Goal: Transaction & Acquisition: Purchase product/service

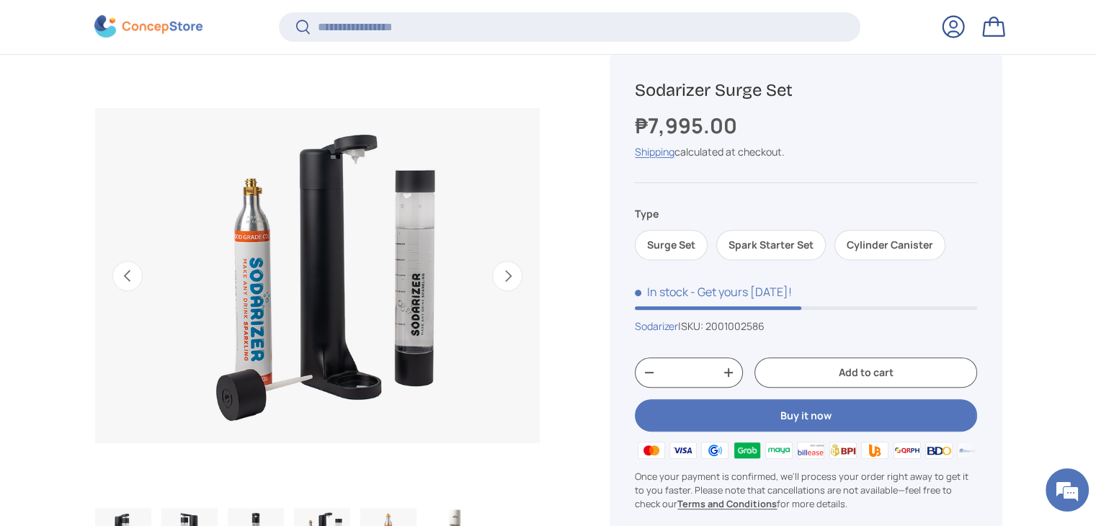
scroll to position [562, 0]
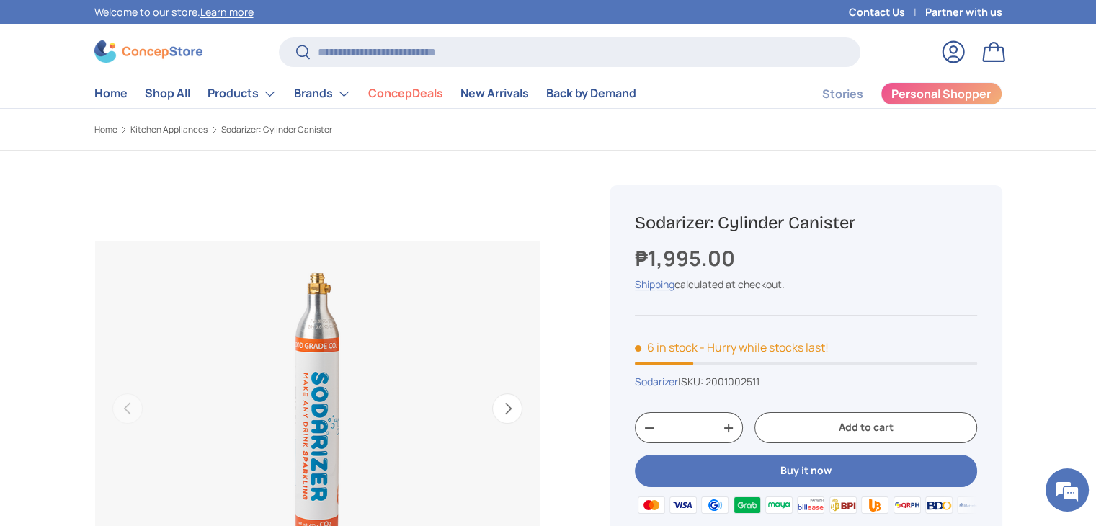
scroll to position [228, 0]
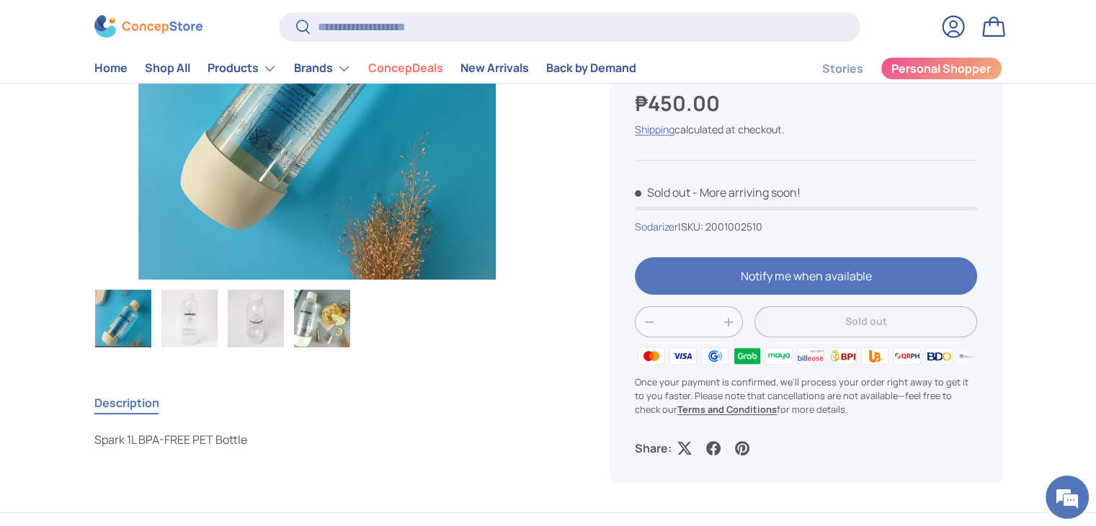
scroll to position [3466, 5892]
